Goal: Check status: Check status

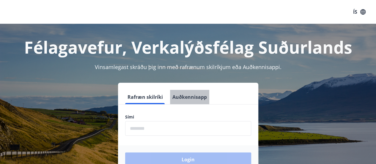
click at [193, 99] on button "Auðkennisapp" at bounding box center [189, 97] width 39 height 14
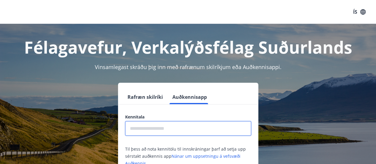
click at [170, 125] on input "text" at bounding box center [188, 128] width 126 height 15
type input "**********"
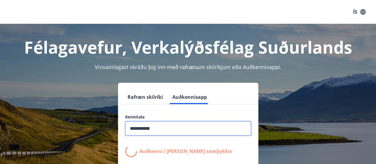
scroll to position [12, 0]
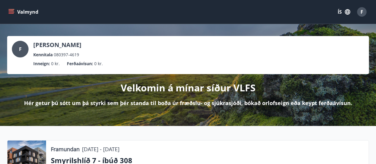
click at [218, 151] on div "Framundan [DATE] - [DATE]" at bounding box center [207, 149] width 313 height 8
click at [349, 14] on icon "button" at bounding box center [347, 11] width 5 height 5
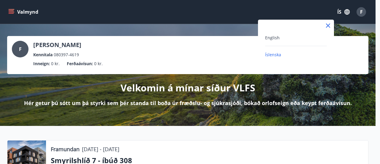
click at [306, 38] on div "English" at bounding box center [296, 37] width 62 height 7
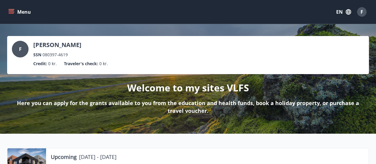
click at [18, 13] on button "Menu" at bounding box center [20, 12] width 26 height 11
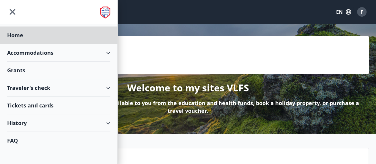
click at [30, 44] on div "Grants" at bounding box center [58, 35] width 103 height 18
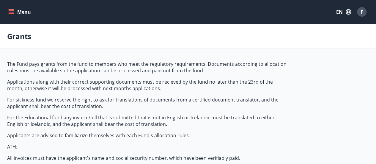
type input "***"
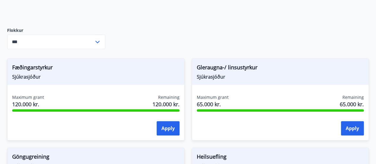
scroll to position [197, 0]
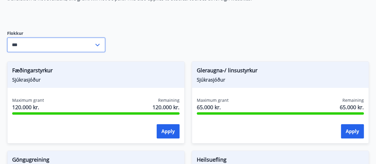
click at [90, 42] on input "***" at bounding box center [50, 44] width 87 height 15
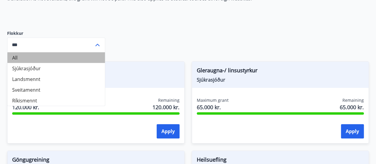
click at [24, 55] on li "All" at bounding box center [55, 57] width 97 height 11
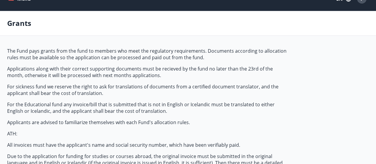
scroll to position [0, 0]
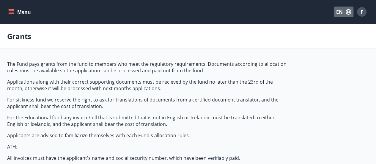
click at [344, 16] on button "EN" at bounding box center [344, 12] width 20 height 11
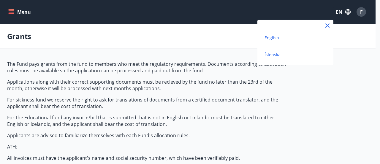
click at [272, 56] on span "Íslenska" at bounding box center [273, 55] width 16 height 6
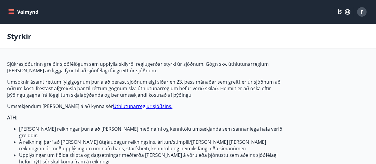
click at [24, 13] on button "Valmynd" at bounding box center [24, 12] width 34 height 11
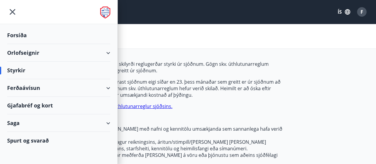
click at [50, 136] on div "Spurt og svarað" at bounding box center [58, 140] width 103 height 17
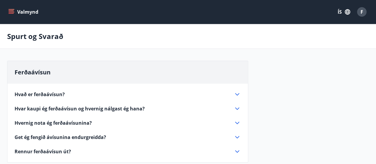
click at [29, 14] on button "Valmynd" at bounding box center [24, 12] width 34 height 11
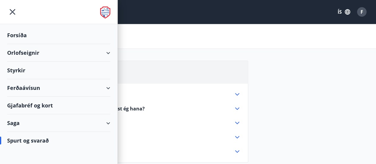
click at [40, 123] on div "Saga" at bounding box center [58, 123] width 103 height 18
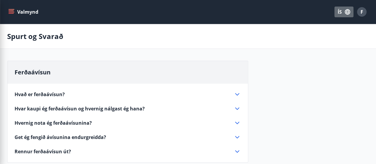
click at [346, 12] on icon "button" at bounding box center [347, 12] width 7 height 7
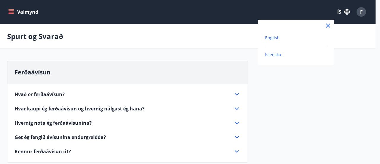
click at [273, 39] on span "English" at bounding box center [272, 38] width 15 height 6
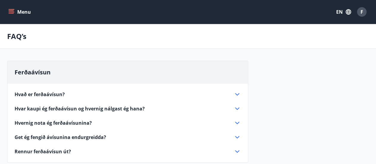
click at [26, 13] on button "Menu" at bounding box center [20, 12] width 26 height 11
click at [347, 13] on icon "button" at bounding box center [348, 12] width 7 height 7
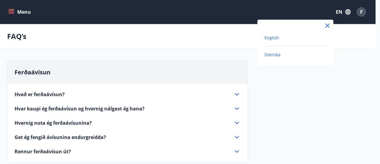
click at [276, 55] on span "Íslenska" at bounding box center [273, 55] width 16 height 6
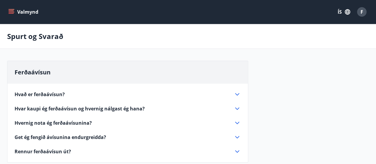
click at [27, 12] on button "Valmynd" at bounding box center [24, 12] width 34 height 11
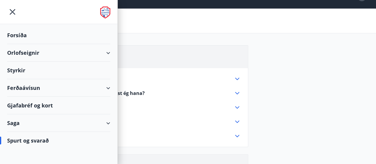
scroll to position [23, 0]
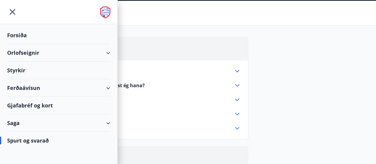
click at [31, 120] on div "Saga" at bounding box center [58, 123] width 103 height 18
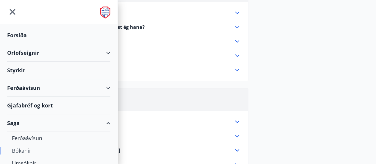
scroll to position [59, 0]
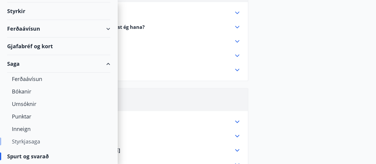
click at [29, 139] on div "Styrkjasaga" at bounding box center [59, 141] width 94 height 12
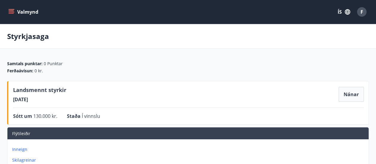
click at [15, 9] on button "Valmynd" at bounding box center [24, 12] width 34 height 11
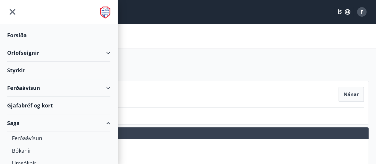
scroll to position [18, 0]
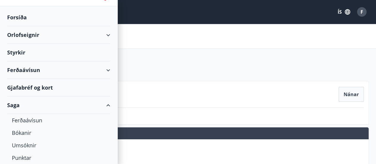
click at [78, 26] on div "Styrkir" at bounding box center [58, 18] width 103 height 18
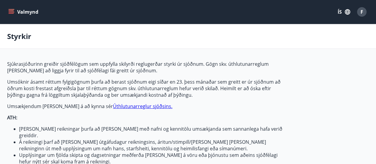
type input "***"
click at [16, 10] on button "Valmynd" at bounding box center [24, 12] width 34 height 11
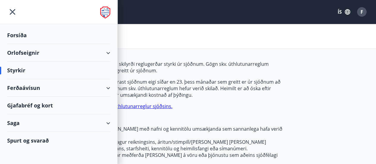
click at [37, 117] on div "Saga" at bounding box center [58, 123] width 103 height 18
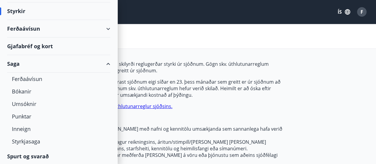
click at [37, 147] on div "Spurt og svarað" at bounding box center [58, 155] width 103 height 17
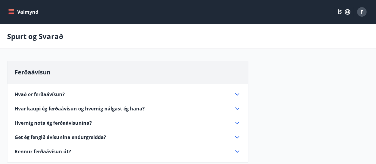
click at [19, 11] on button "Valmynd" at bounding box center [24, 12] width 34 height 11
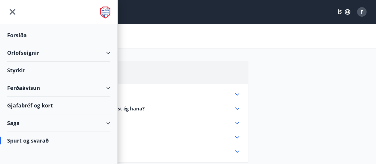
click at [33, 123] on div "Saga" at bounding box center [58, 123] width 103 height 18
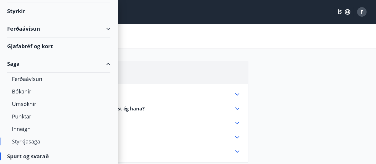
click at [43, 139] on div "Styrkjasaga" at bounding box center [59, 141] width 94 height 12
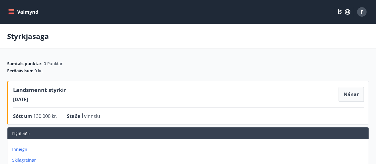
click at [345, 9] on icon "button" at bounding box center [347, 12] width 7 height 7
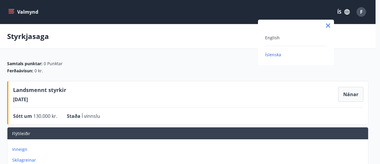
click at [293, 41] on div "English" at bounding box center [296, 40] width 62 height 12
click at [278, 37] on span "English" at bounding box center [272, 38] width 15 height 6
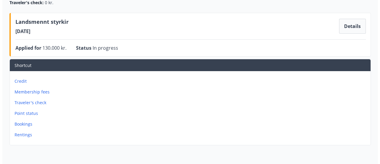
scroll to position [70, 0]
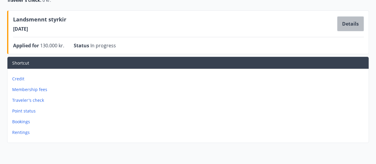
click at [352, 23] on button "Details" at bounding box center [350, 23] width 27 height 15
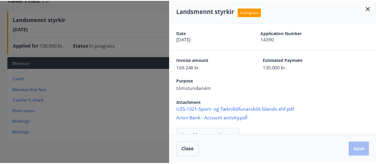
scroll to position [0, 0]
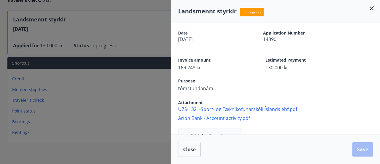
click at [142, 103] on div at bounding box center [190, 82] width 380 height 164
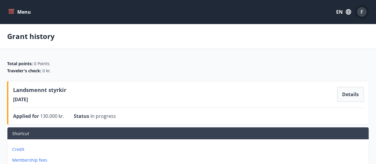
click at [360, 15] on div "F" at bounding box center [362, 12] width 10 height 10
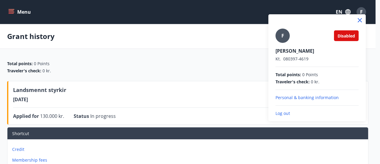
click at [282, 114] on p "Log out" at bounding box center [317, 113] width 83 height 6
